Goal: Check status: Check status

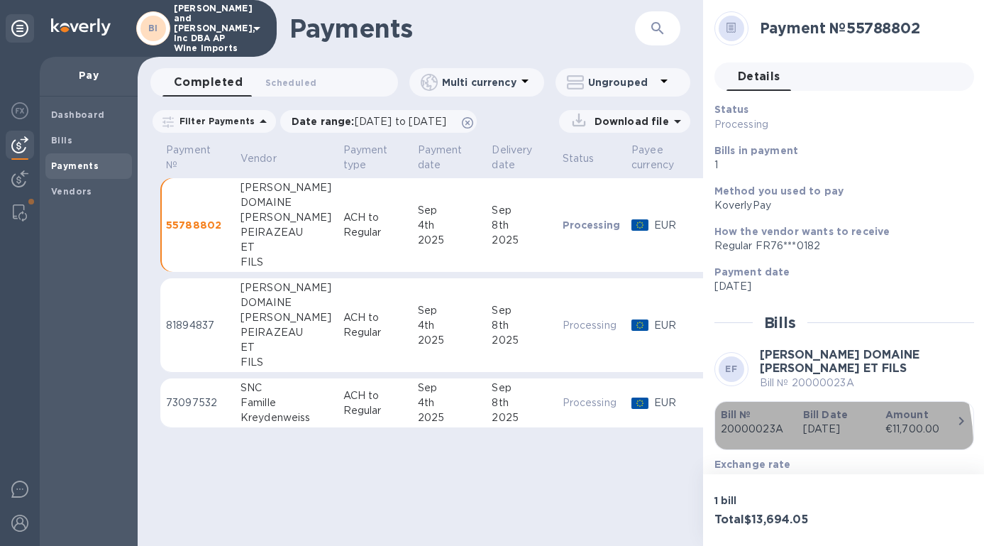
click at [755, 442] on div "Bill № 20000023A" at bounding box center [756, 422] width 82 height 40
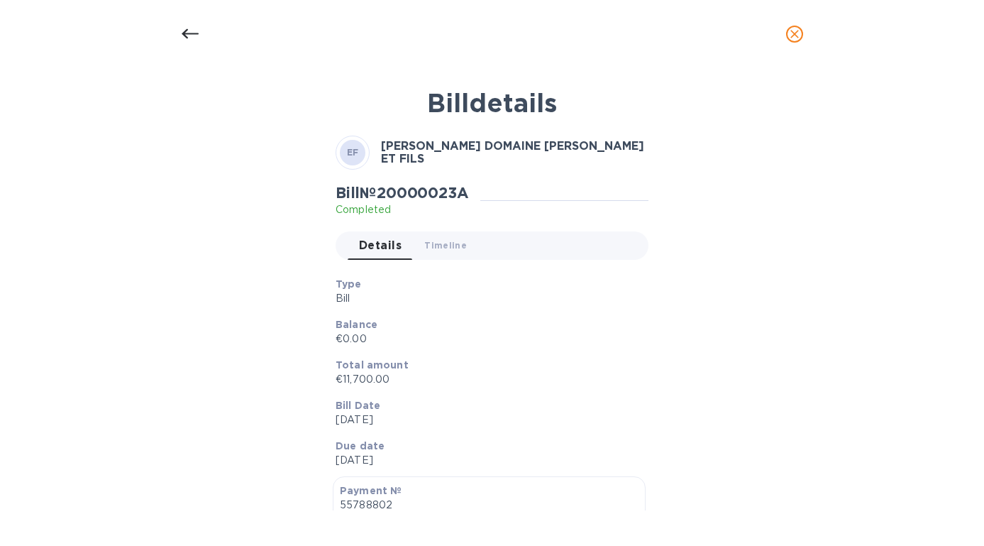
click at [189, 36] on icon at bounding box center [190, 34] width 17 height 17
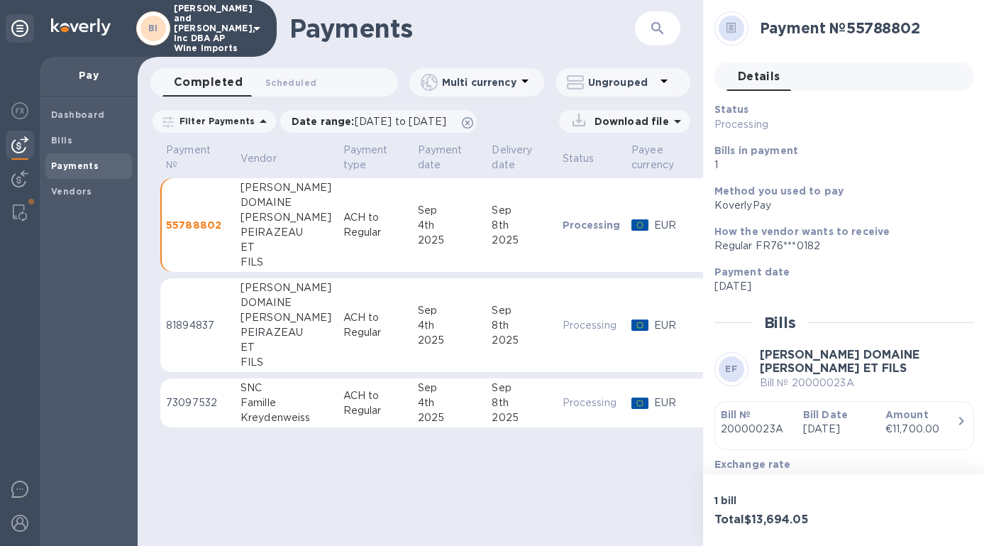
click at [557, 296] on td "Processing" at bounding box center [592, 325] width 70 height 94
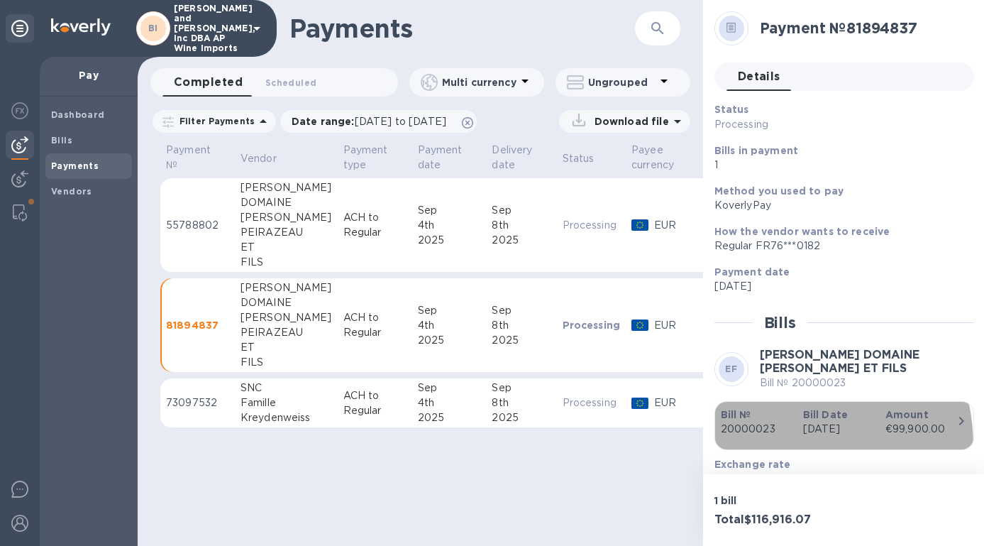
click at [751, 442] on div "Bill № 20000023" at bounding box center [756, 422] width 82 height 40
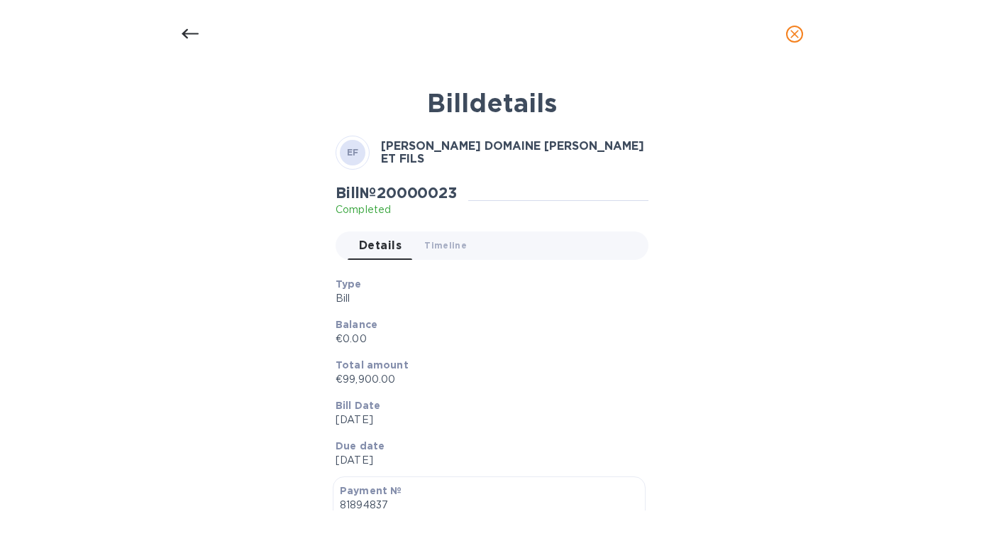
click at [177, 38] on div at bounding box center [190, 34] width 34 height 34
